Goal: Task Accomplishment & Management: Manage account settings

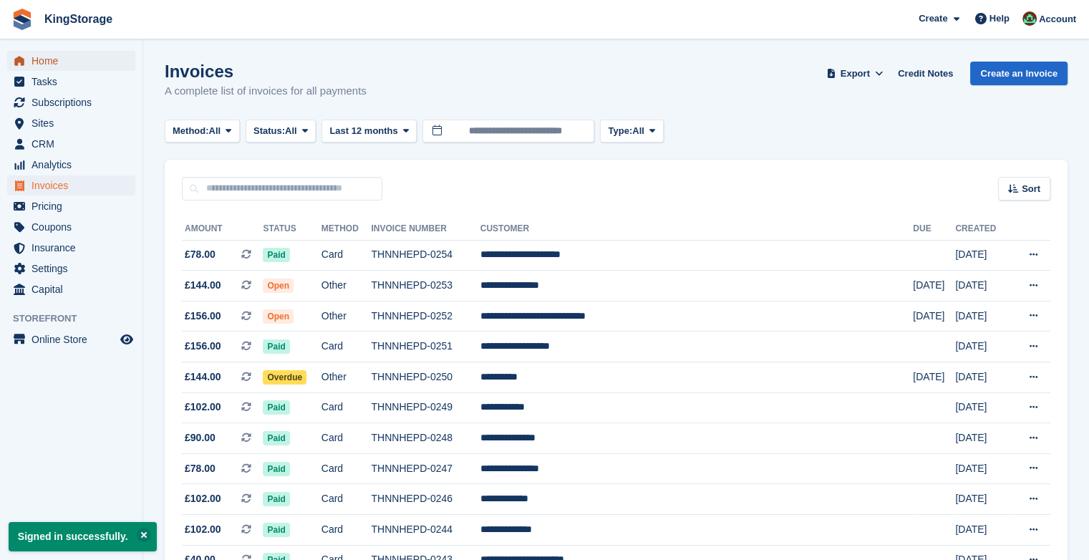
click at [43, 58] on span "Home" at bounding box center [75, 61] width 86 height 20
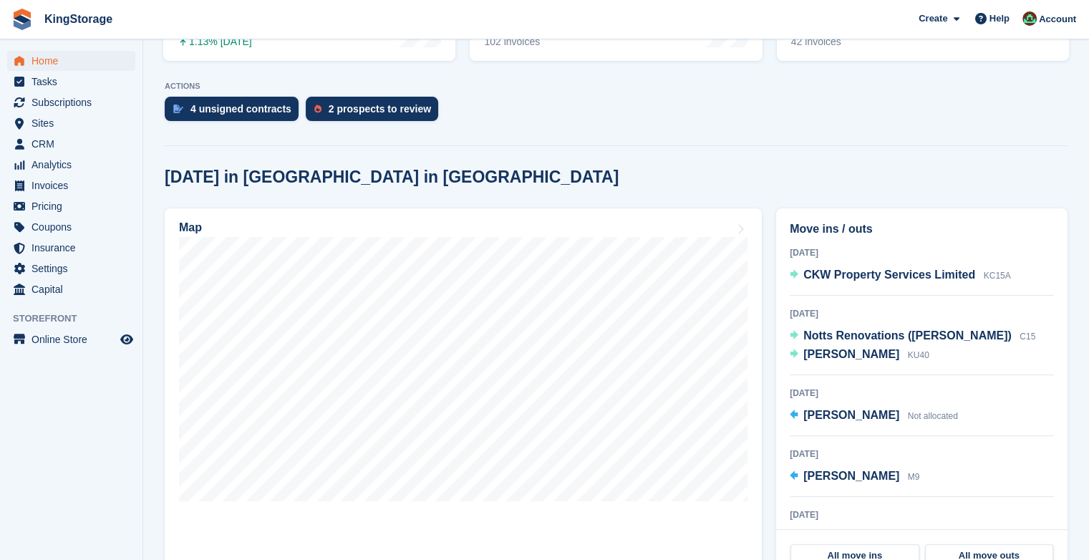
scroll to position [271, 0]
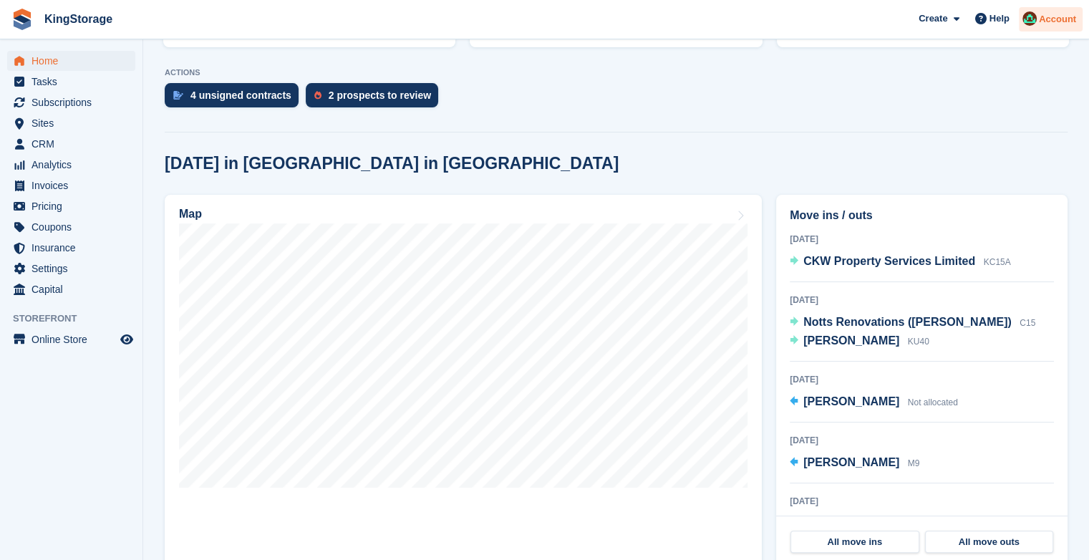
click at [1055, 21] on span "Account" at bounding box center [1057, 19] width 37 height 14
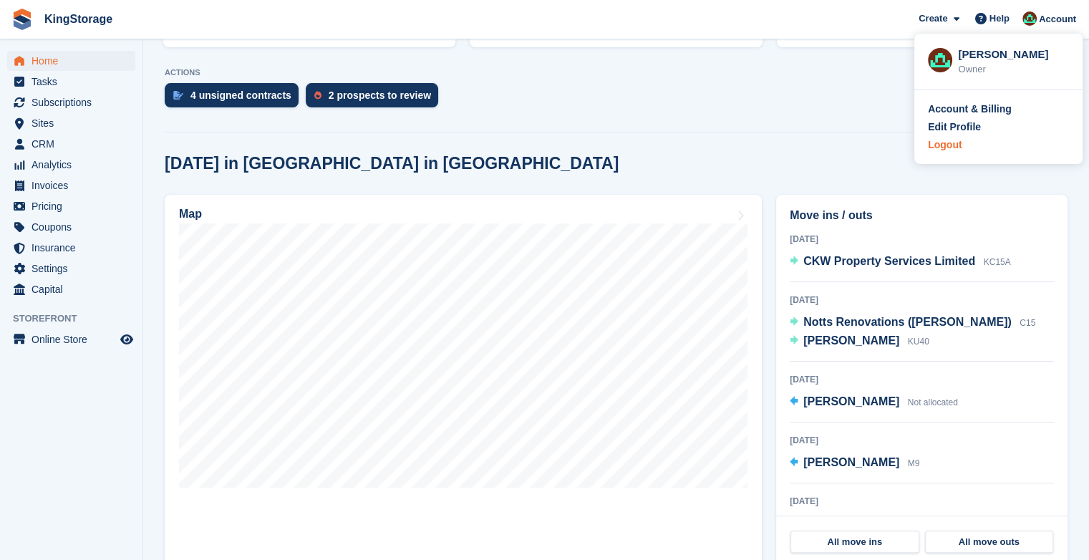
click at [939, 142] on div "Logout" at bounding box center [945, 144] width 34 height 15
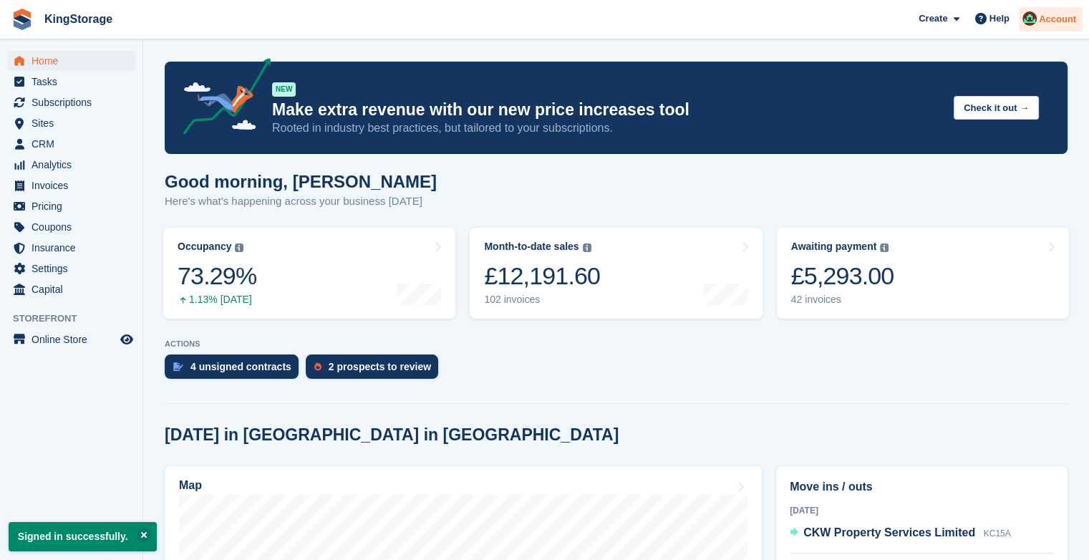
click at [1058, 21] on span "Account" at bounding box center [1057, 19] width 37 height 14
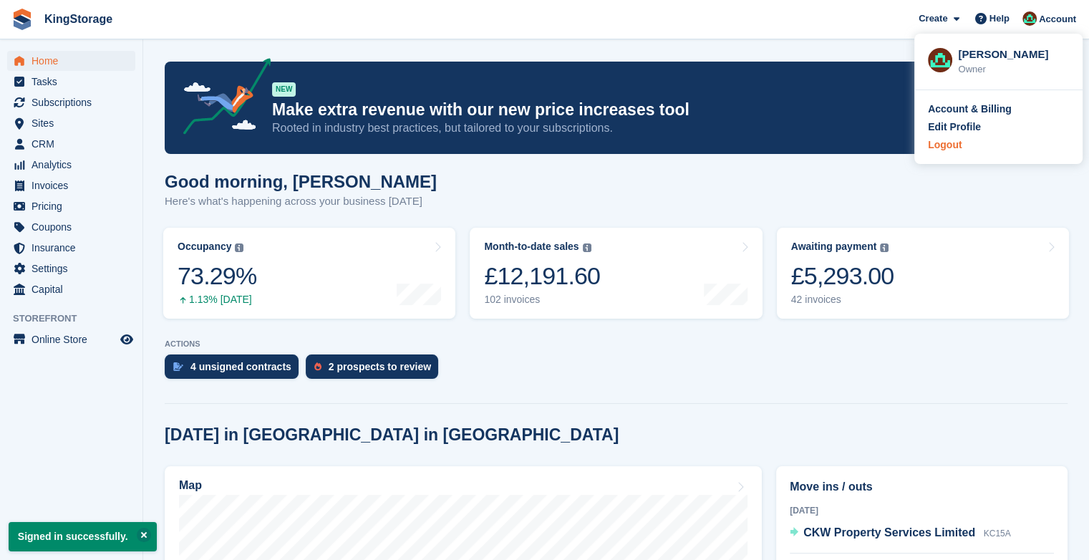
click at [932, 150] on div "Logout" at bounding box center [945, 144] width 34 height 15
